Goal: Book appointment/travel/reservation

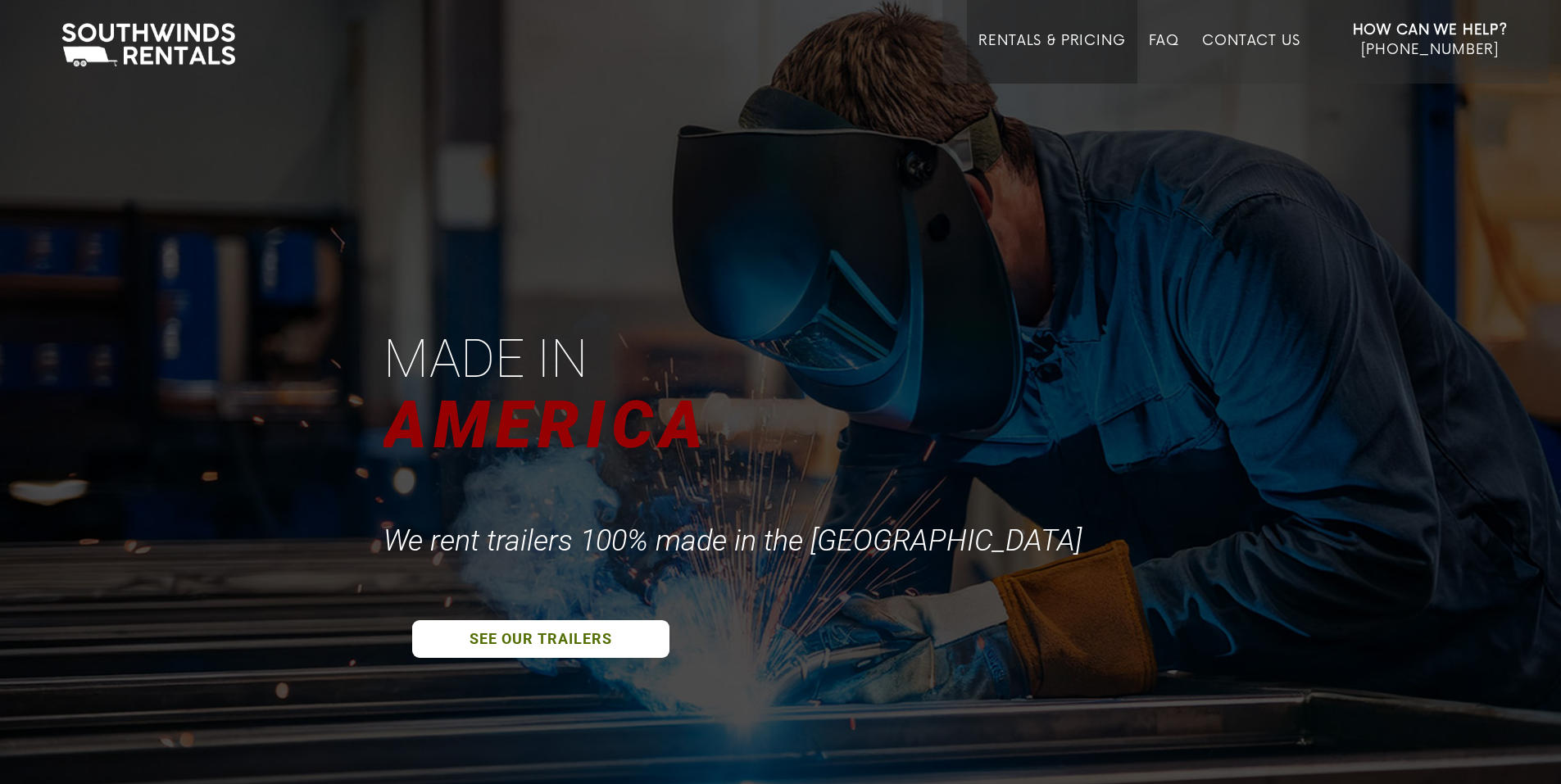
click at [1019, 37] on link "Rentals & Pricing" at bounding box center [1052, 58] width 147 height 50
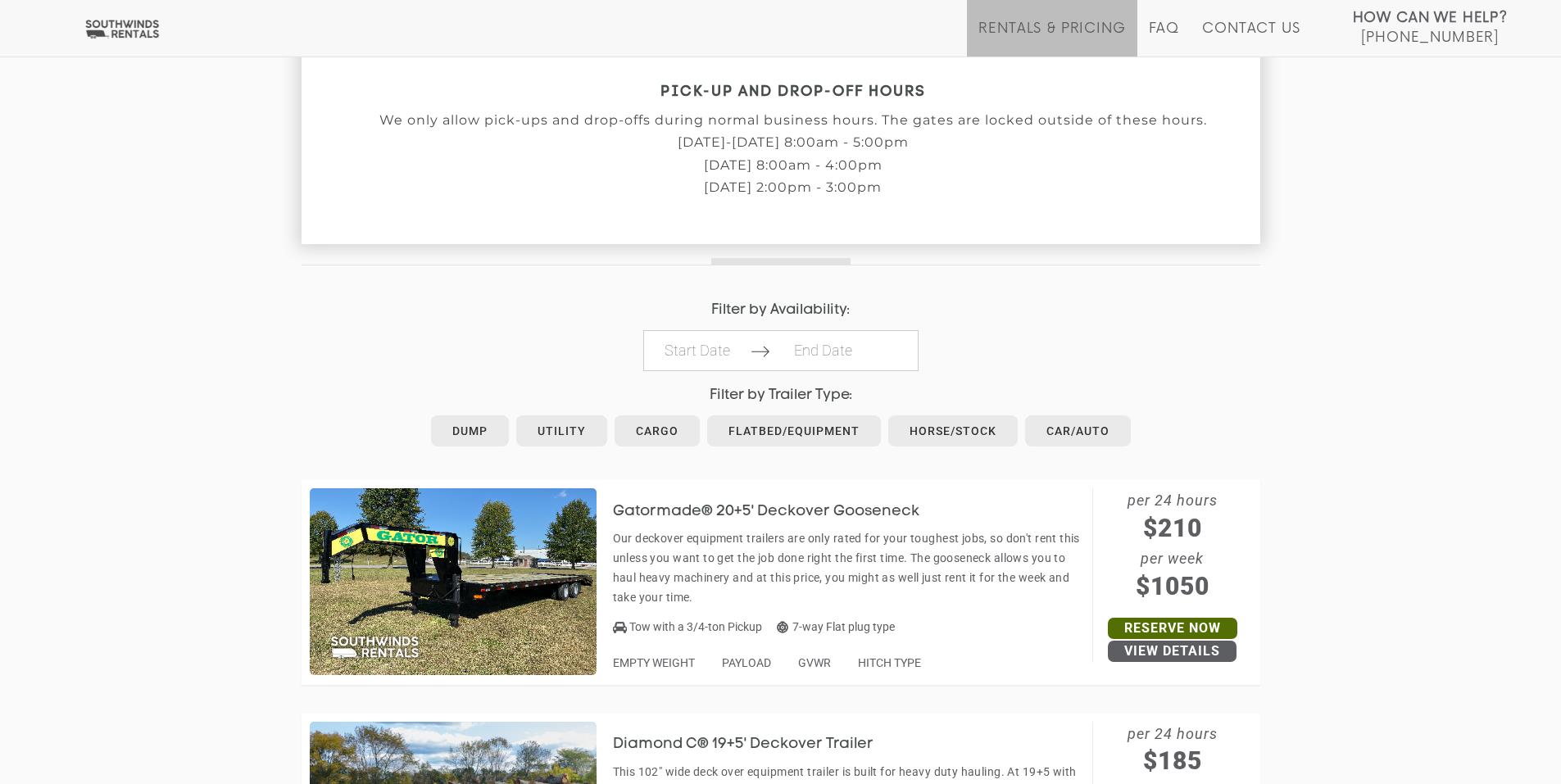
scroll to position [655, 0]
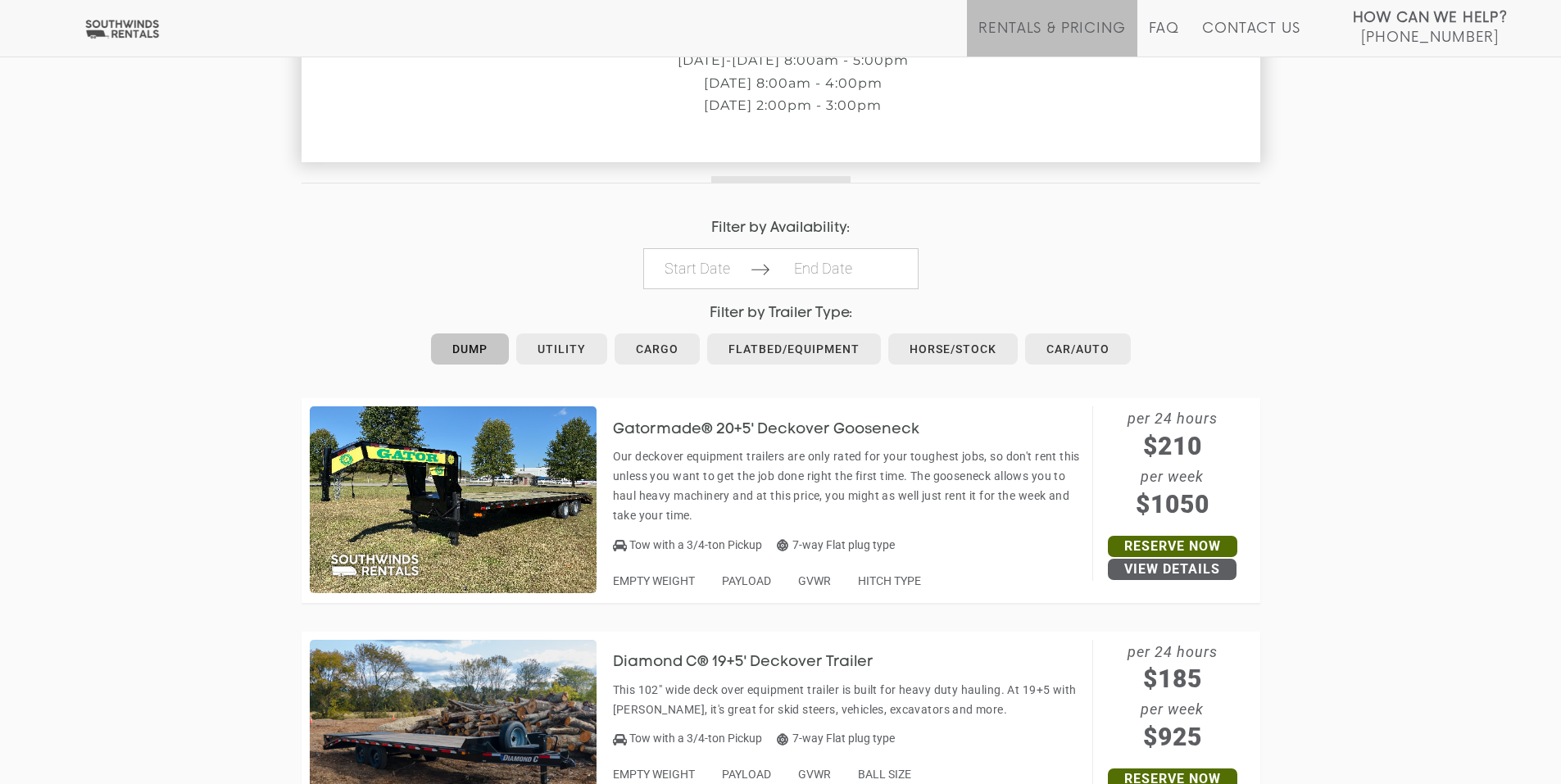
click at [475, 349] on link "Dump" at bounding box center [470, 349] width 78 height 31
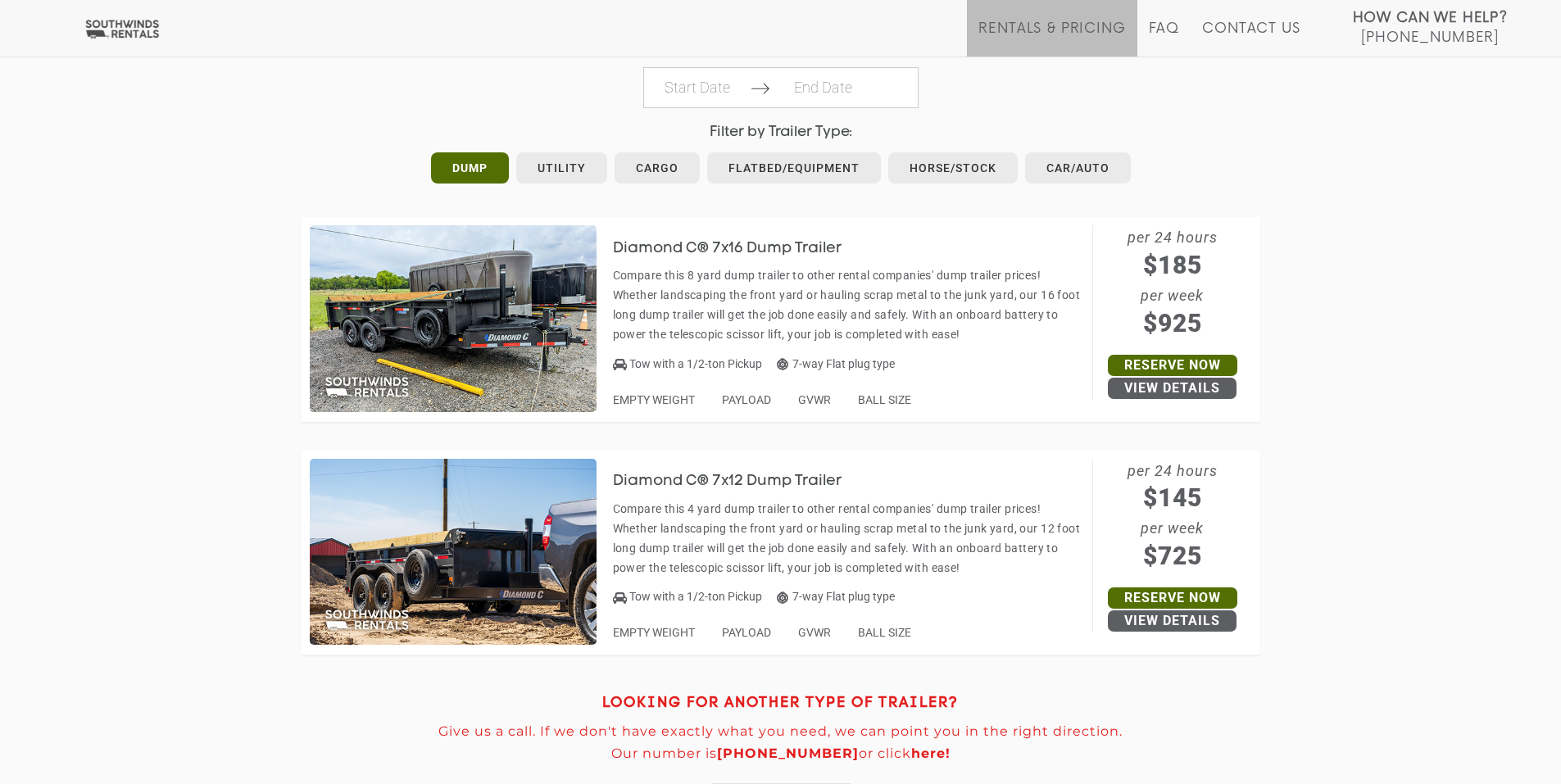
scroll to position [819, 0]
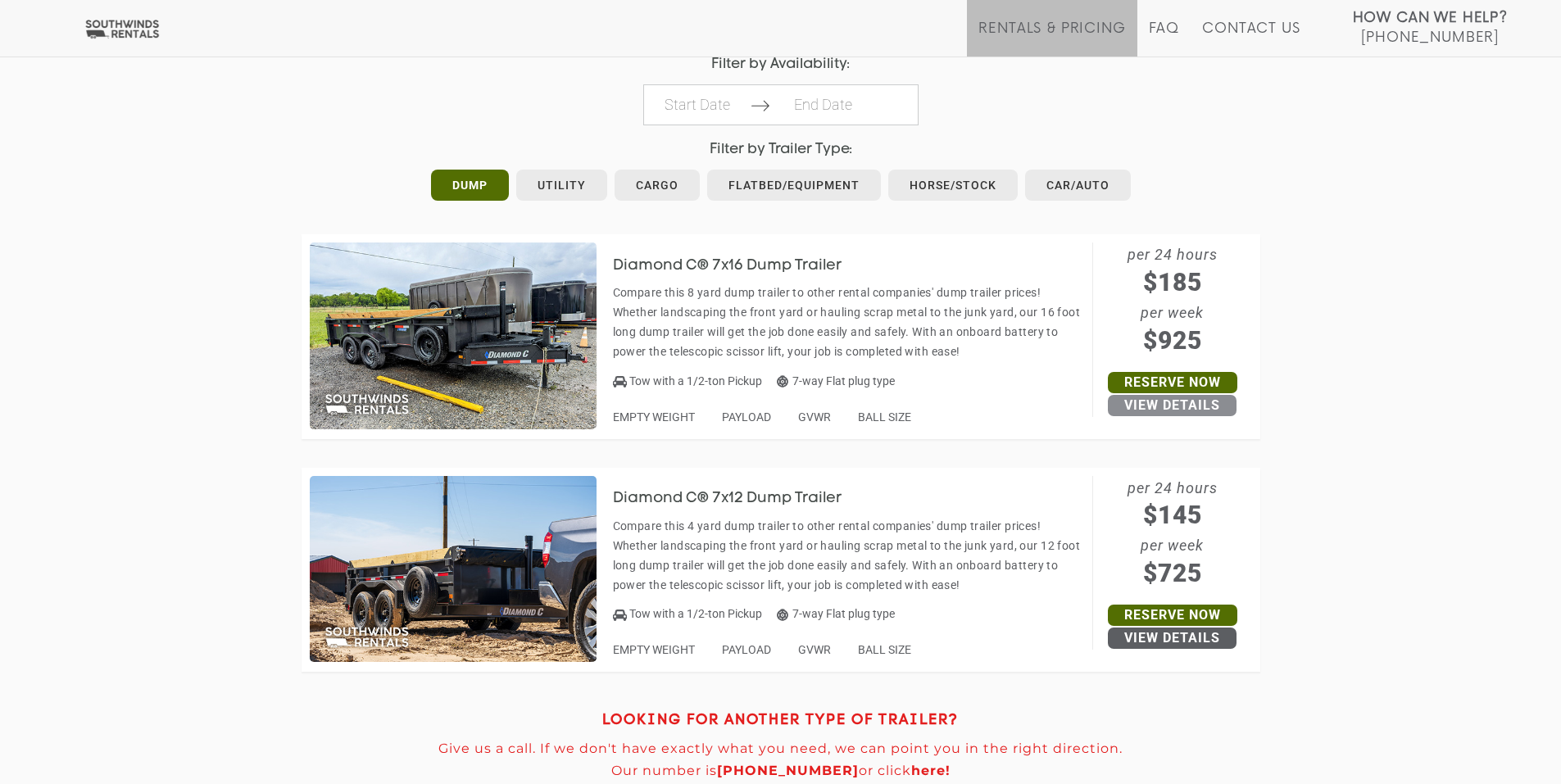
click at [1155, 402] on link "View Details" at bounding box center [1172, 405] width 129 height 21
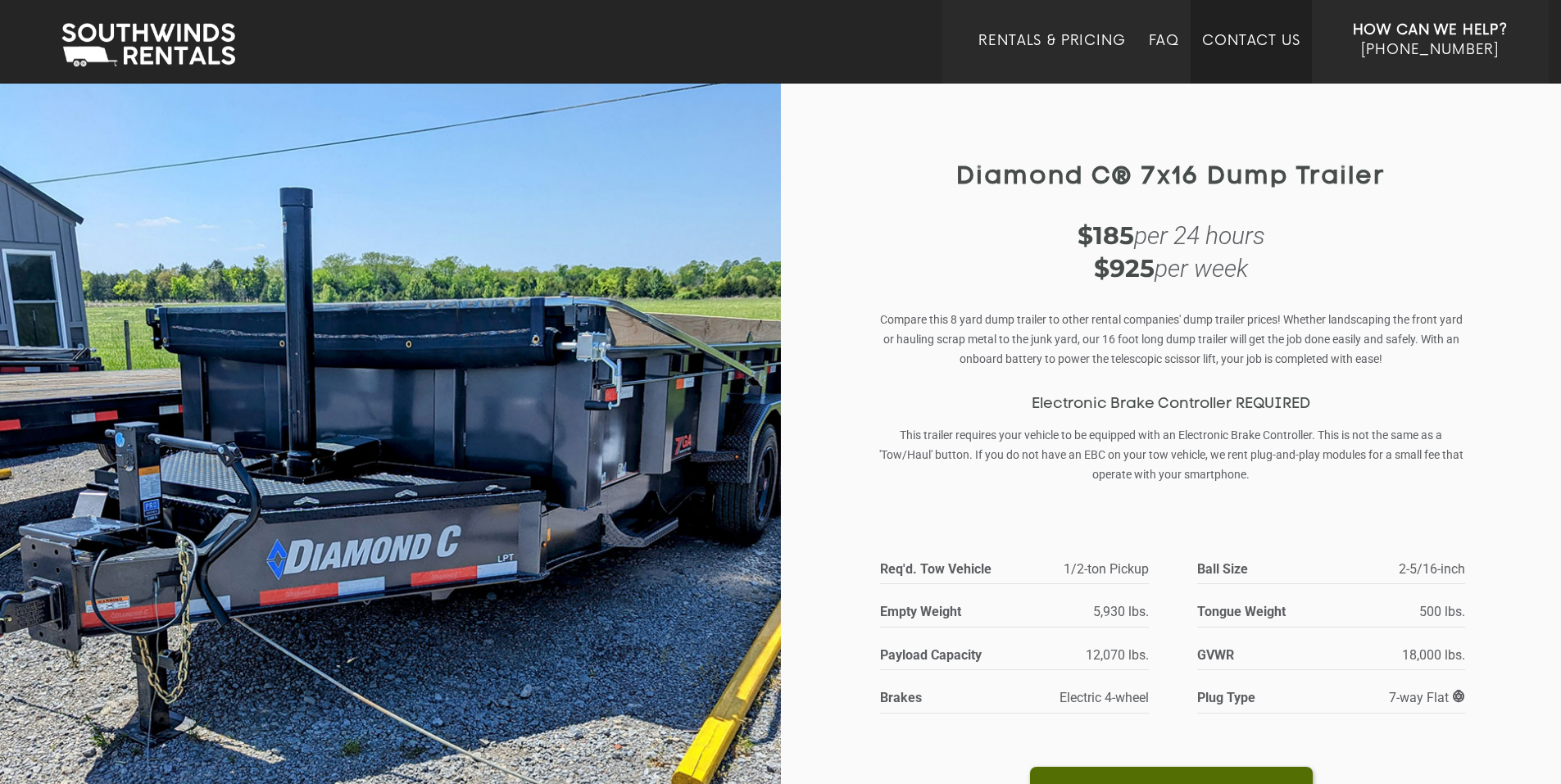
click at [1242, 44] on link "Contact Us" at bounding box center [1251, 58] width 98 height 50
